Goal: Information Seeking & Learning: Compare options

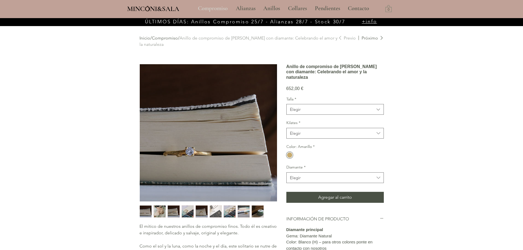
click at [216, 7] on p "Compromiso" at bounding box center [212, 9] width 35 height 14
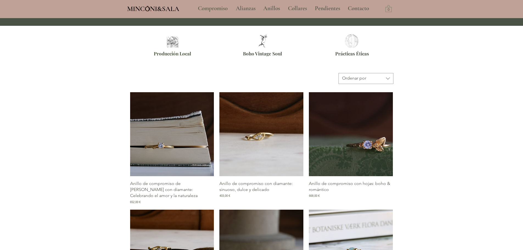
scroll to position [247, 0]
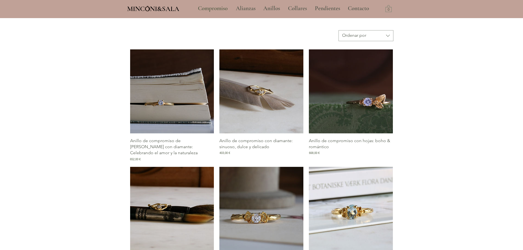
click at [268, 87] on img "Galería de Anillo de compromiso con diamante: sinuoso, dulce y delicado" at bounding box center [261, 91] width 84 height 84
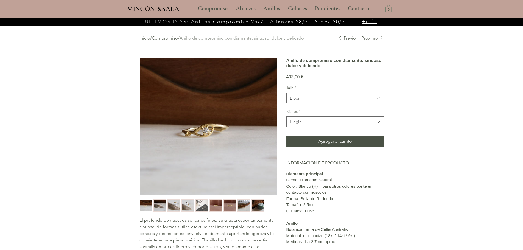
click at [205, 131] on img "main content" at bounding box center [208, 126] width 137 height 137
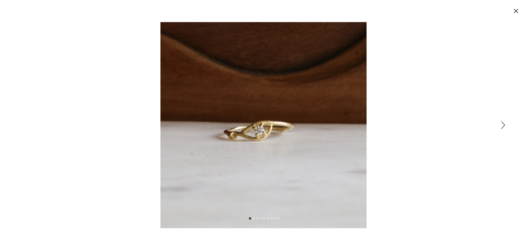
click at [515, 11] on icon "Cerrar" at bounding box center [516, 11] width 4 height 4
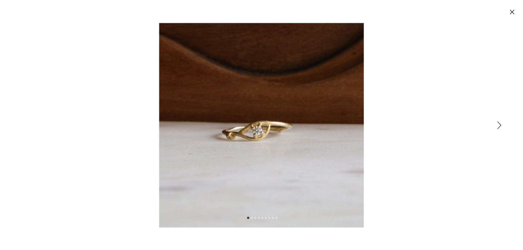
scroll to position [18, 0]
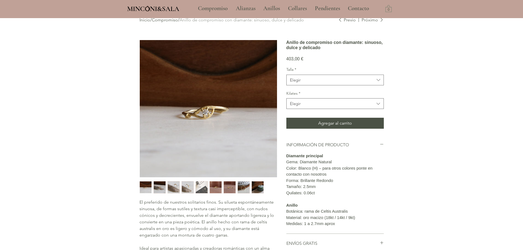
click at [185, 184] on img "4 / 9" at bounding box center [188, 187] width 12 height 12
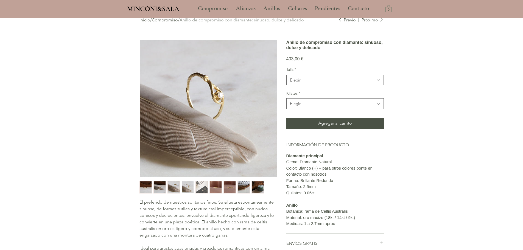
click at [177, 186] on img "3 / 9" at bounding box center [174, 187] width 12 height 12
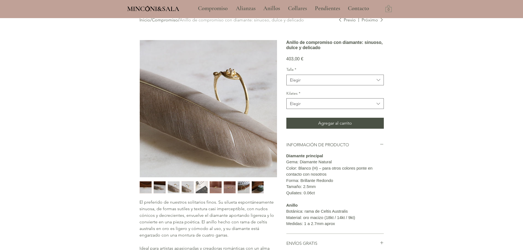
click at [171, 187] on img "3 / 9" at bounding box center [174, 187] width 12 height 12
click at [159, 187] on img "2 / 9" at bounding box center [160, 187] width 12 height 12
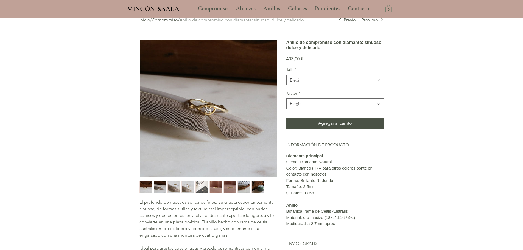
click at [187, 187] on img "4 / 9" at bounding box center [188, 187] width 12 height 12
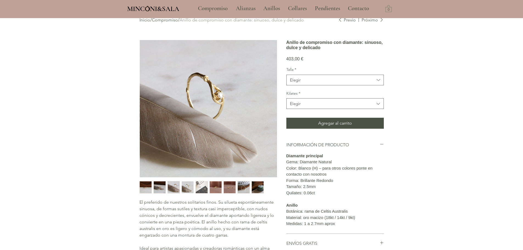
click at [205, 188] on img "5 / 9" at bounding box center [202, 187] width 12 height 12
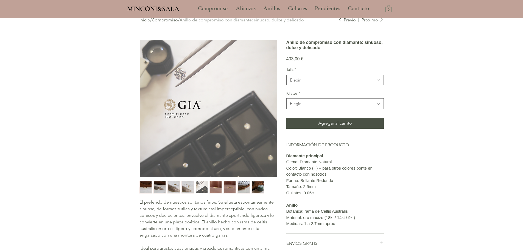
click at [229, 187] on img "7 / 9" at bounding box center [230, 187] width 12 height 12
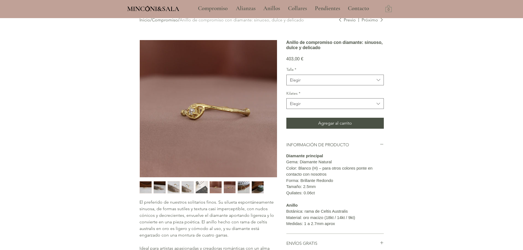
click at [213, 186] on img "6 / 9" at bounding box center [216, 187] width 12 height 12
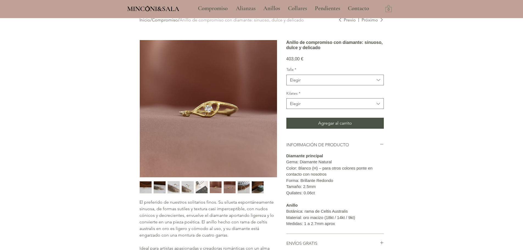
click at [243, 188] on img "8 / 9" at bounding box center [244, 187] width 12 height 12
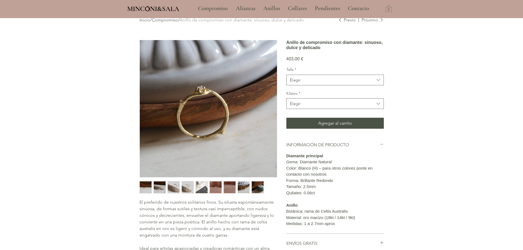
click at [262, 192] on img "9 / 9" at bounding box center [258, 187] width 12 height 12
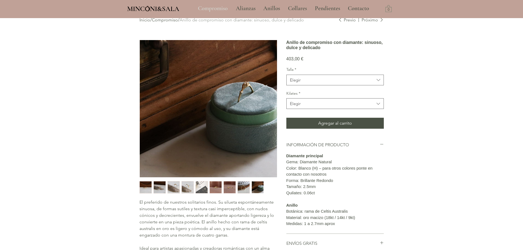
click at [216, 8] on p "Compromiso" at bounding box center [212, 9] width 35 height 14
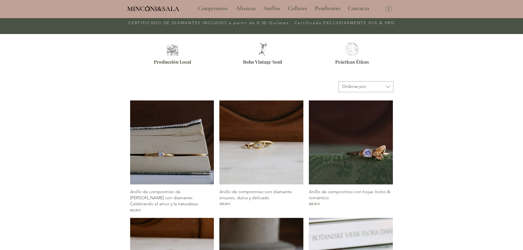
scroll to position [192, 0]
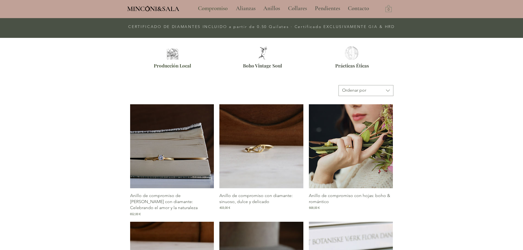
click at [349, 148] on img "Galería de Anillo de compromiso con hojas: boho & romántico" at bounding box center [351, 146] width 84 height 84
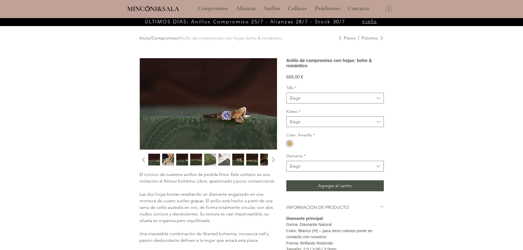
click at [168, 159] on img "2 / 10" at bounding box center [168, 160] width 12 height 12
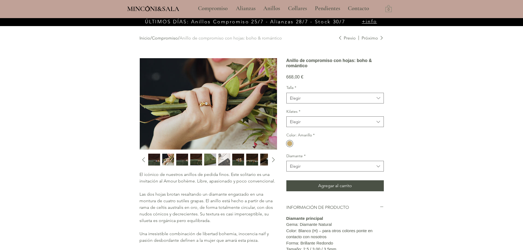
click at [178, 161] on img "3 / 10" at bounding box center [182, 160] width 12 height 12
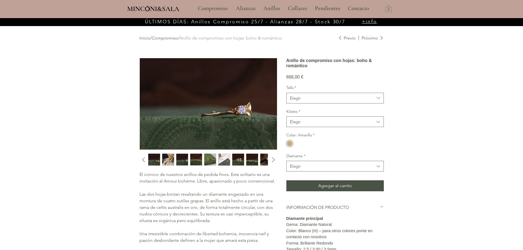
click at [190, 162] on img "4 / 10" at bounding box center [196, 160] width 12 height 12
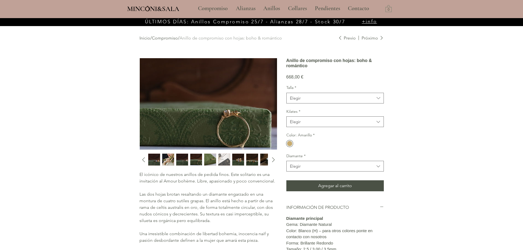
click at [201, 162] on img "4 / 10" at bounding box center [196, 160] width 12 height 12
click at [208, 160] on img "5 / 10" at bounding box center [210, 160] width 12 height 12
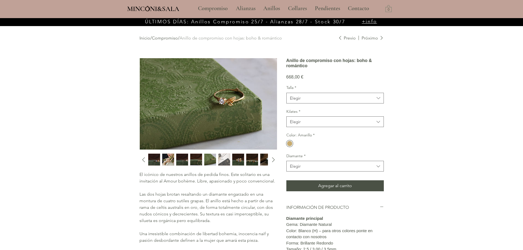
click at [224, 160] on img "6 / 10" at bounding box center [224, 160] width 12 height 12
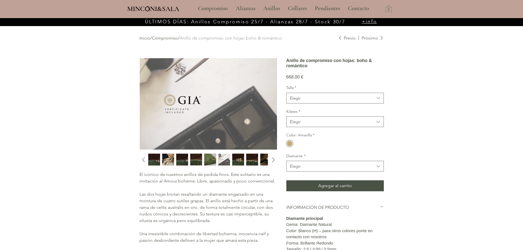
click at [242, 160] on img "7 / 10" at bounding box center [238, 160] width 12 height 12
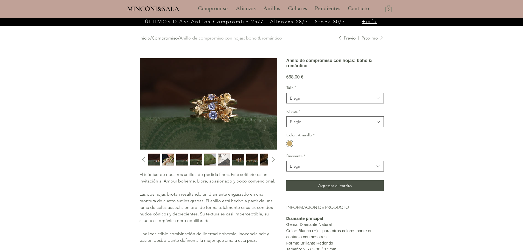
click at [253, 158] on img "8 / 10" at bounding box center [252, 160] width 12 height 12
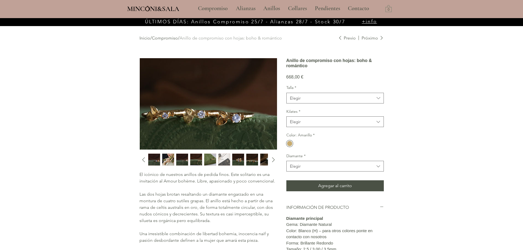
click at [258, 158] on div "main content" at bounding box center [207, 159] width 119 height 12
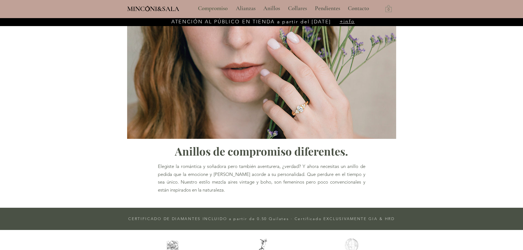
scroll to position [229, 0]
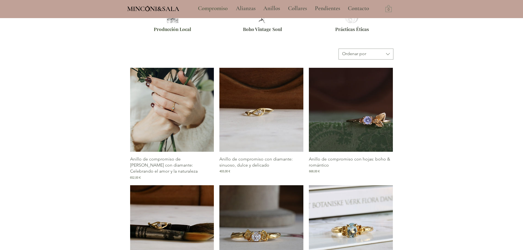
click at [186, 115] on img "Galería de Anillo de compromiso de rama con diamante: Celebrando el amor y la n…" at bounding box center [172, 110] width 84 height 84
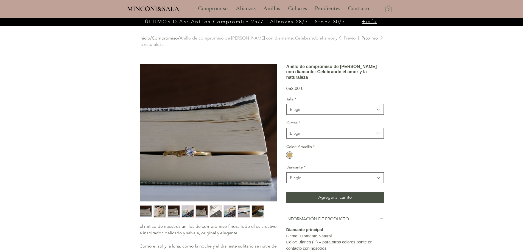
click at [216, 166] on img "main content" at bounding box center [208, 132] width 137 height 137
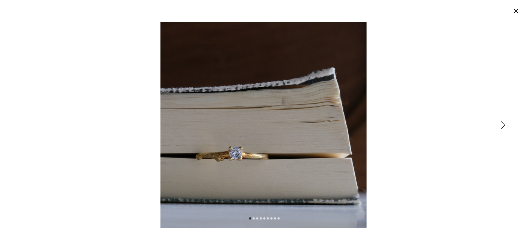
click at [503, 125] on icon "Siguiente" at bounding box center [503, 125] width 4 height 8
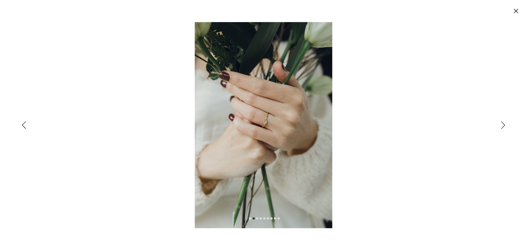
click at [503, 125] on icon "Siguiente" at bounding box center [503, 125] width 4 height 8
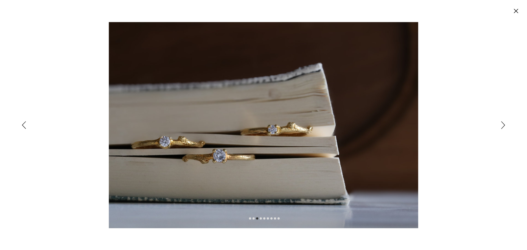
click at [503, 125] on icon "Siguiente" at bounding box center [503, 125] width 4 height 8
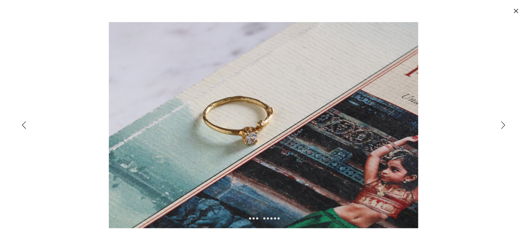
click at [503, 125] on icon "Siguiente" at bounding box center [503, 125] width 4 height 8
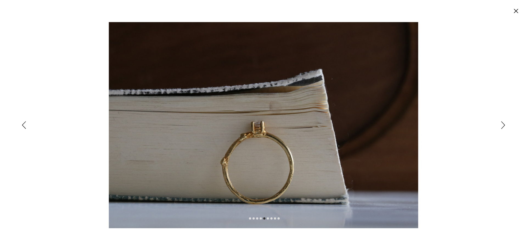
click at [515, 16] on button "Cerrar" at bounding box center [515, 12] width 9 height 10
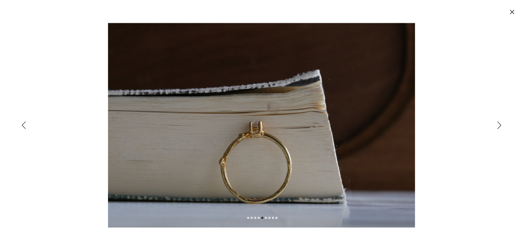
scroll to position [18, 0]
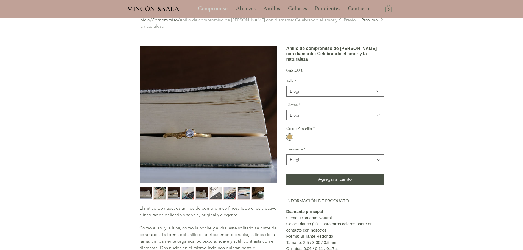
click at [212, 8] on p "Compromiso" at bounding box center [212, 9] width 35 height 14
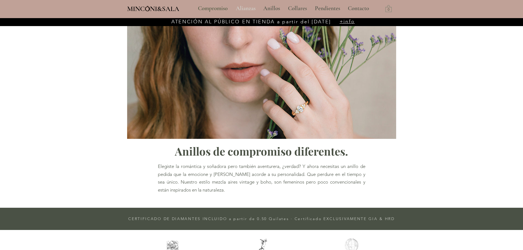
click at [242, 8] on p "Alianzas" at bounding box center [245, 9] width 25 height 14
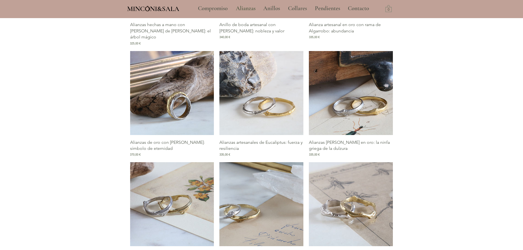
scroll to position [328, 0]
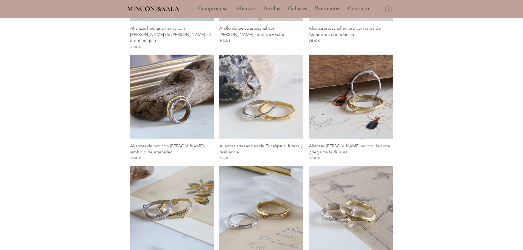
click at [356, 107] on img "Galería de Alianzas rama de Melia en oro: la ninfa griega de la dulzura" at bounding box center [351, 97] width 84 height 84
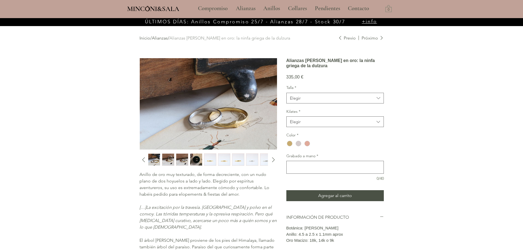
click at [212, 117] on img "main content" at bounding box center [208, 103] width 137 height 91
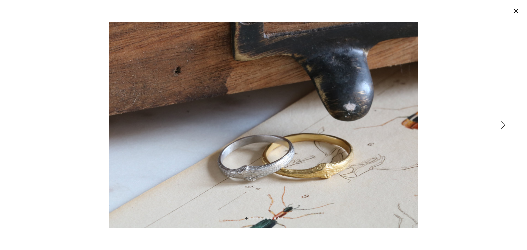
click at [502, 124] on icon "Siguiente" at bounding box center [503, 125] width 4 height 8
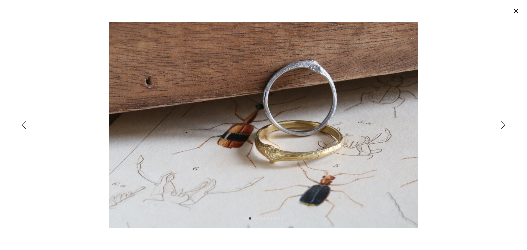
click at [502, 124] on icon "Siguiente" at bounding box center [503, 125] width 4 height 8
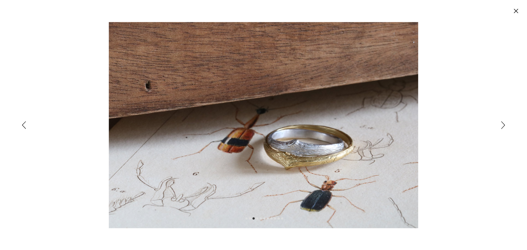
click at [502, 124] on icon "Siguiente" at bounding box center [503, 125] width 4 height 8
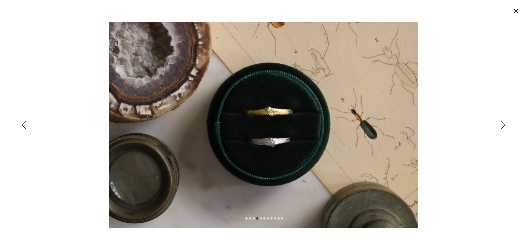
click at [516, 8] on circle "Cerrar" at bounding box center [515, 11] width 9 height 9
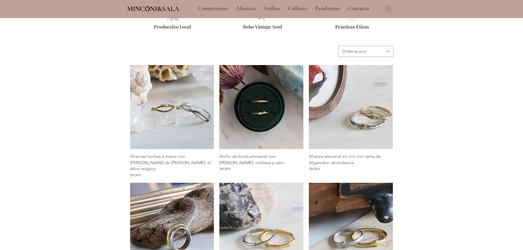
scroll to position [198, 0]
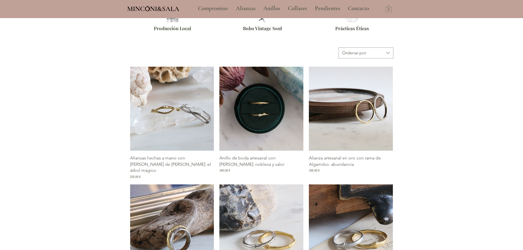
click at [354, 132] on img "Galería de Alianza artesanal en oro con rama de Algarrobo: abundancia" at bounding box center [351, 109] width 84 height 84
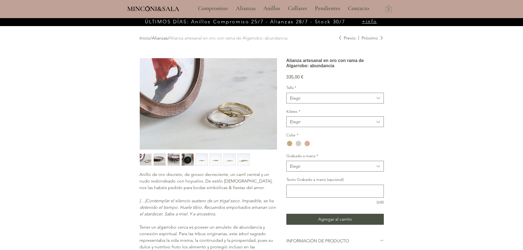
click at [218, 124] on img "main content" at bounding box center [208, 103] width 137 height 91
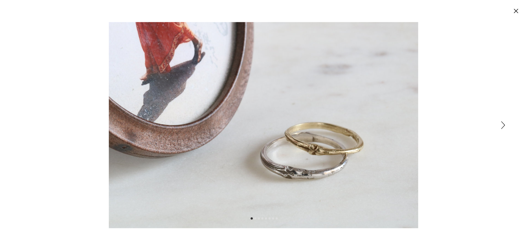
click at [317, 171] on img "Expanded image viewer" at bounding box center [263, 125] width 309 height 206
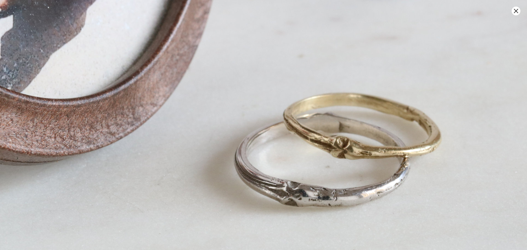
click at [340, 197] on img "Expanded image viewer" at bounding box center [240, 98] width 618 height 412
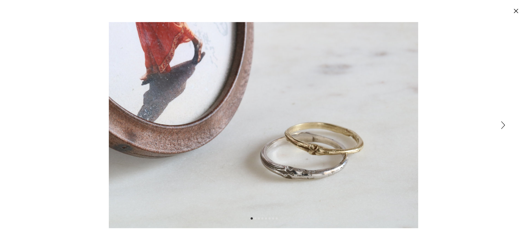
click at [518, 10] on circle "Cerrar" at bounding box center [515, 11] width 9 height 9
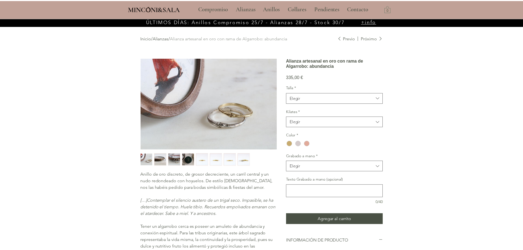
scroll to position [18, 0]
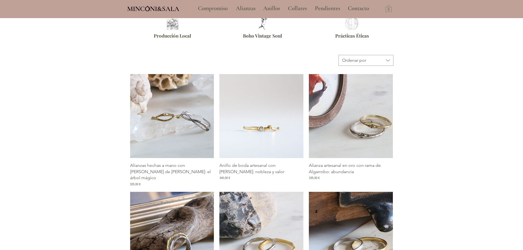
scroll to position [194, 0]
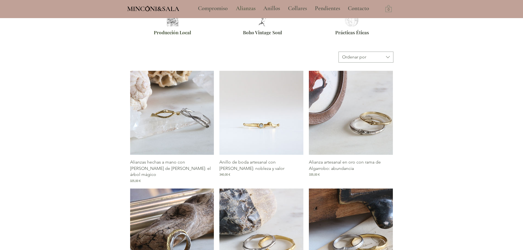
click at [262, 108] on img "Galería de Anillo de boda artesanal con rama de Pruno: nobleza y valor" at bounding box center [261, 113] width 84 height 84
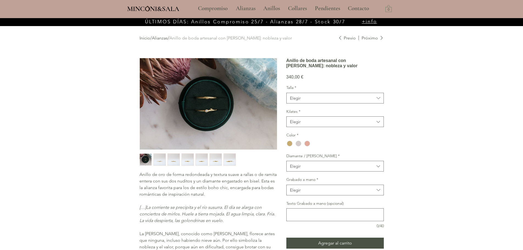
click at [206, 112] on img "main content" at bounding box center [208, 103] width 137 height 91
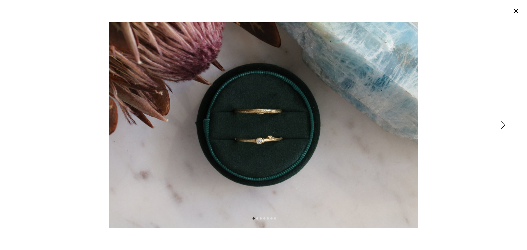
click at [514, 12] on circle "Cerrar" at bounding box center [515, 11] width 9 height 9
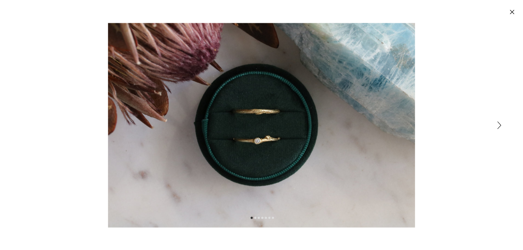
scroll to position [18, 0]
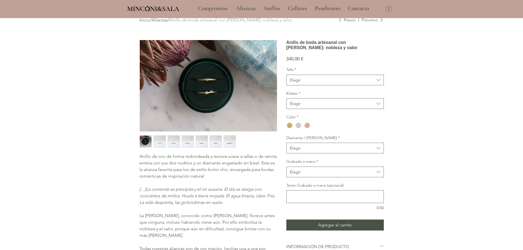
click at [162, 142] on img "2 / 7" at bounding box center [160, 142] width 12 height 12
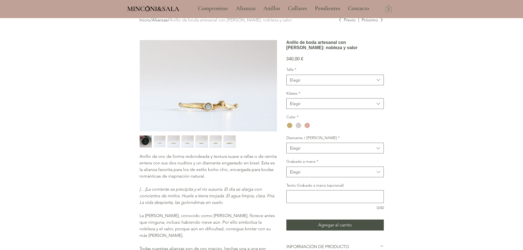
click at [173, 142] on img "3 / 7" at bounding box center [174, 142] width 12 height 12
click at [185, 140] on img "4 / 7" at bounding box center [188, 142] width 12 height 12
click at [198, 139] on img "5 / 7" at bounding box center [202, 142] width 12 height 12
click at [217, 137] on img "6 / 7" at bounding box center [216, 142] width 12 height 12
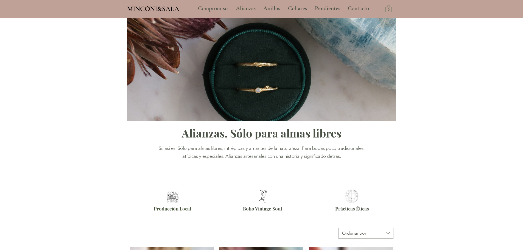
scroll to position [194, 0]
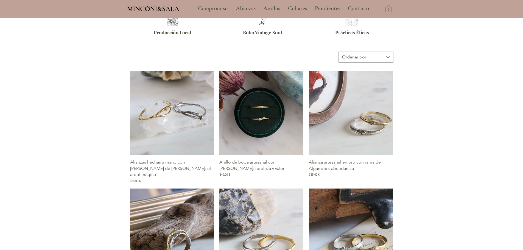
click at [184, 107] on img "Galería de Alianzas hechas a mano con rama de Celtis: el árbol mágico" at bounding box center [172, 113] width 84 height 84
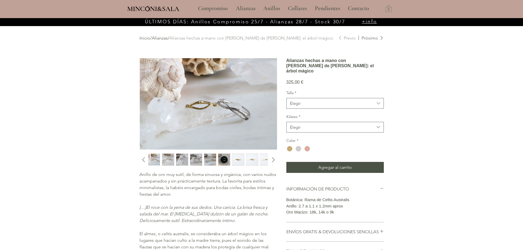
click at [227, 115] on img "main content" at bounding box center [208, 103] width 137 height 91
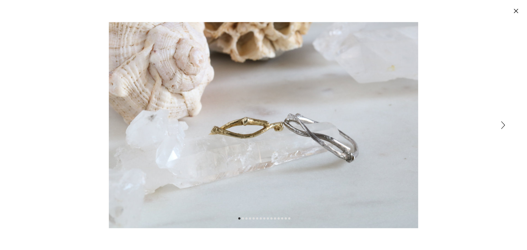
click at [505, 124] on div "Expanded image viewer" at bounding box center [263, 125] width 527 height 250
click at [504, 125] on icon "Siguiente" at bounding box center [503, 125] width 4 height 8
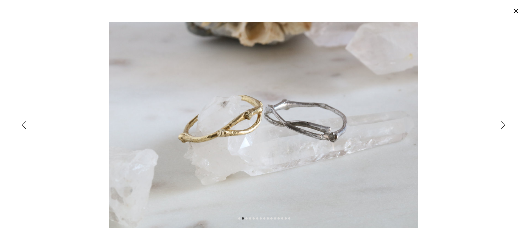
click at [502, 125] on icon "Siguiente" at bounding box center [503, 125] width 4 height 8
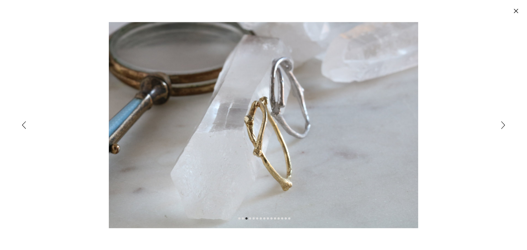
click at [502, 125] on icon "Siguiente" at bounding box center [503, 125] width 4 height 8
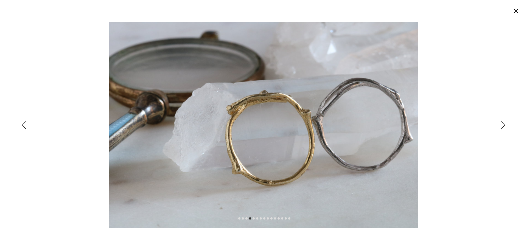
click at [502, 125] on icon "Siguiente" at bounding box center [503, 125] width 4 height 8
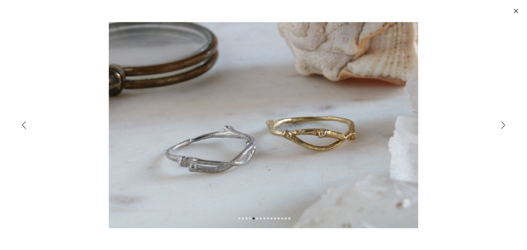
click at [503, 125] on icon "Siguiente" at bounding box center [503, 125] width 4 height 8
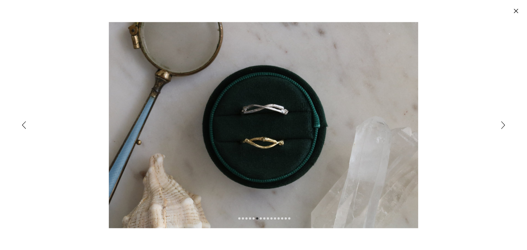
click at [501, 125] on icon "Siguiente" at bounding box center [503, 125] width 4 height 8
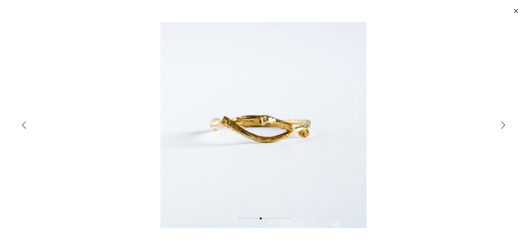
click at [501, 125] on icon "Siguiente" at bounding box center [503, 125] width 4 height 8
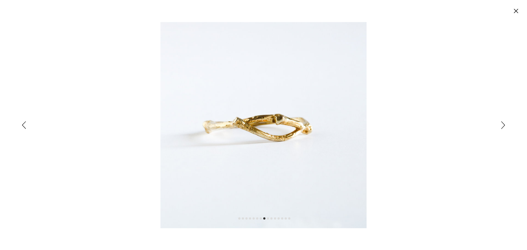
click at [501, 125] on icon "Siguiente" at bounding box center [503, 125] width 4 height 8
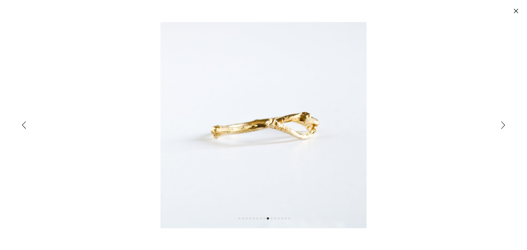
click at [501, 125] on div "Expanded image viewer" at bounding box center [263, 125] width 527 height 250
click at [503, 126] on icon "Siguiente" at bounding box center [503, 125] width 4 height 8
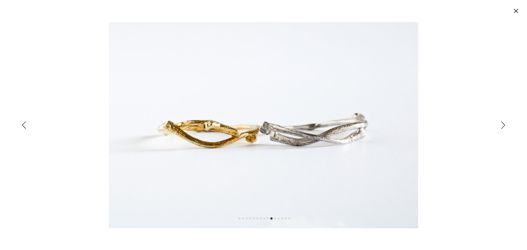
click at [513, 13] on circle "Cerrar" at bounding box center [515, 11] width 9 height 9
